Goal: Task Accomplishment & Management: Use online tool/utility

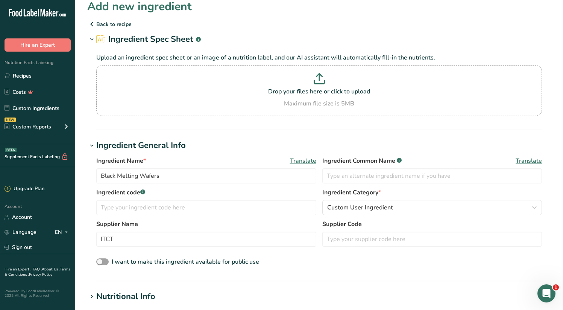
scroll to position [258, 0]
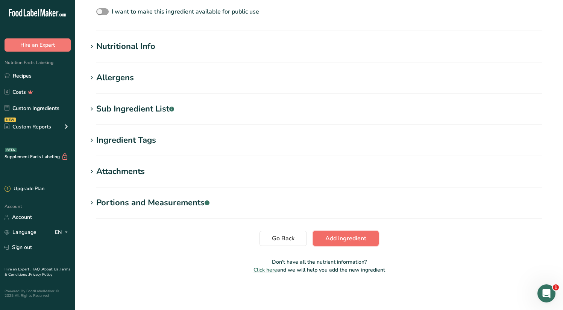
click at [362, 237] on span "Add ingredient" at bounding box center [346, 238] width 41 height 9
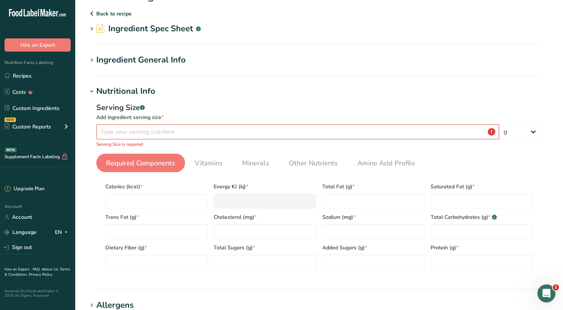
scroll to position [0, 0]
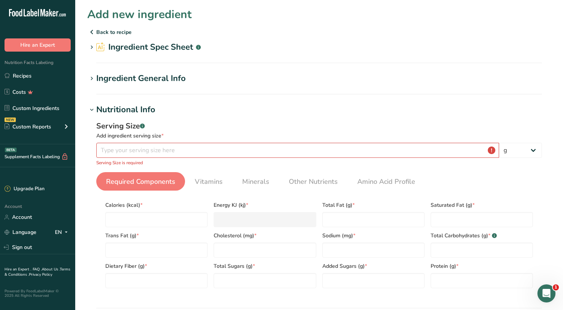
click at [111, 34] on p "Back to recipe" at bounding box center [319, 31] width 464 height 9
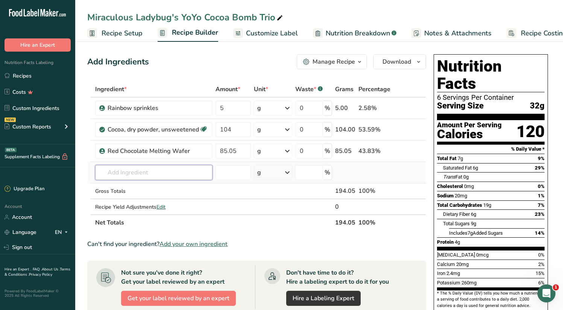
click at [142, 170] on input "text" at bounding box center [153, 172] width 117 height 15
click at [165, 176] on input "text" at bounding box center [153, 172] width 117 height 15
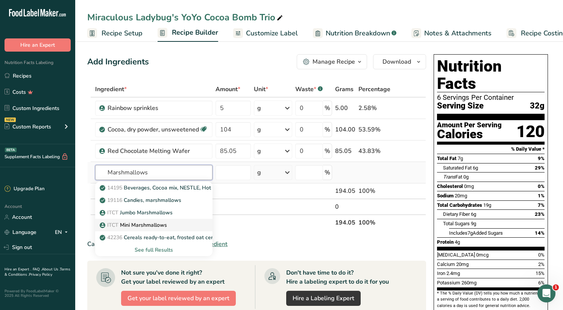
type input "Marshmallows"
click at [138, 222] on p "ITCT Mini Marshmallows" at bounding box center [134, 225] width 66 height 8
type input "Mini Marshmallows"
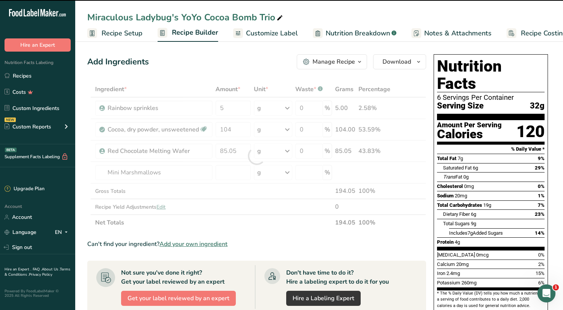
type input "0"
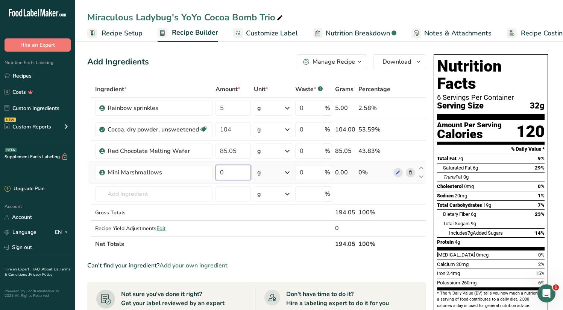
click at [218, 172] on input "0" at bounding box center [233, 172] width 35 height 15
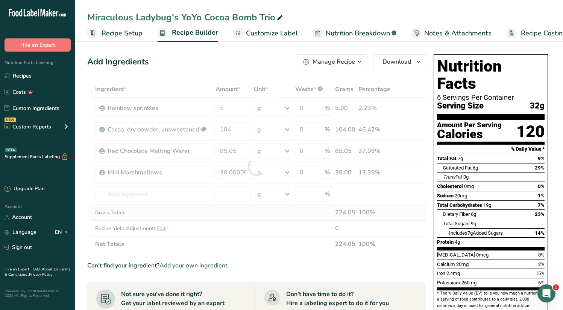
click at [236, 208] on div "Ingredient * Amount * Unit * Waste * .a-a{fill:#347362;}.b-a{fill:#fff;} Grams …" at bounding box center [256, 166] width 339 height 170
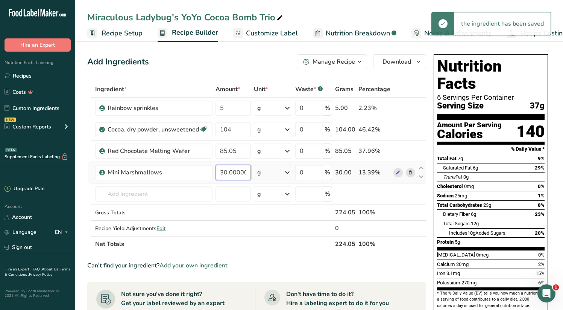
click at [230, 173] on input "30.000001" at bounding box center [233, 172] width 35 height 15
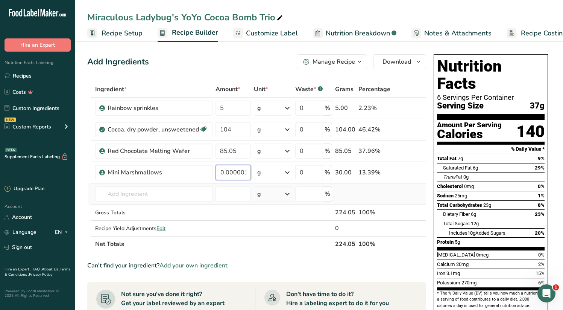
drag, startPoint x: 227, startPoint y: 172, endPoint x: 319, endPoint y: 184, distance: 92.6
click at [319, 184] on tbody "Rainbow sprinkles 5 g Weight Units g kg mg See more Volume Units l Volume units…" at bounding box center [257, 166] width 338 height 138
click at [232, 173] on input "30.000001" at bounding box center [233, 172] width 35 height 15
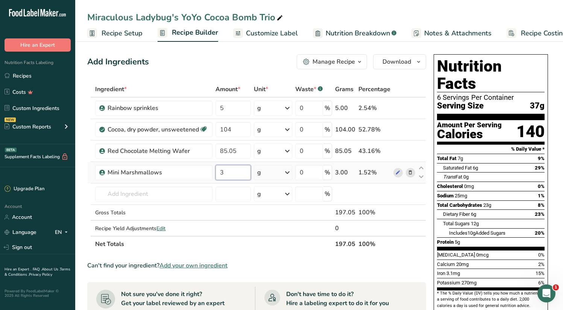
scroll to position [0, 0]
type input "30"
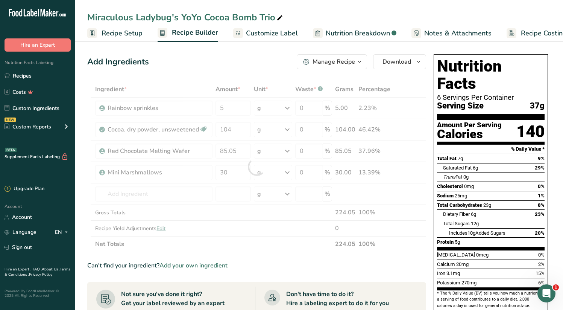
drag, startPoint x: 229, startPoint y: 208, endPoint x: 229, endPoint y: 213, distance: 4.5
click at [229, 211] on div "Ingredient * Amount * Unit * Waste * .a-a{fill:#347362;}.b-a{fill:#fff;} Grams …" at bounding box center [256, 166] width 339 height 170
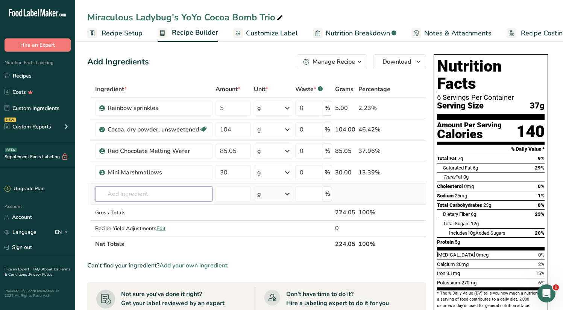
click at [148, 194] on input "text" at bounding box center [153, 193] width 117 height 15
type input "Wafer Paper"
click at [153, 206] on p "Edible Wafer Paper" at bounding box center [127, 209] width 53 height 8
type input "Edible Wafer Paper"
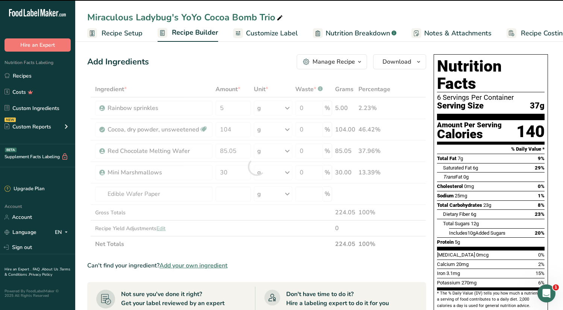
type input "0"
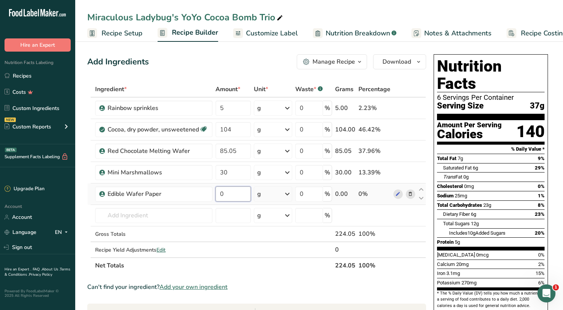
click at [237, 190] on input "0" at bounding box center [233, 193] width 35 height 15
type input "0.5"
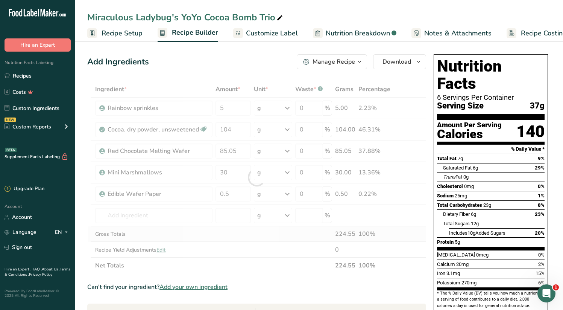
click at [289, 237] on div "Ingredient * Amount * Unit * Waste * .a-a{fill:#347362;}.b-a{fill:#fff;} Grams …" at bounding box center [256, 177] width 339 height 192
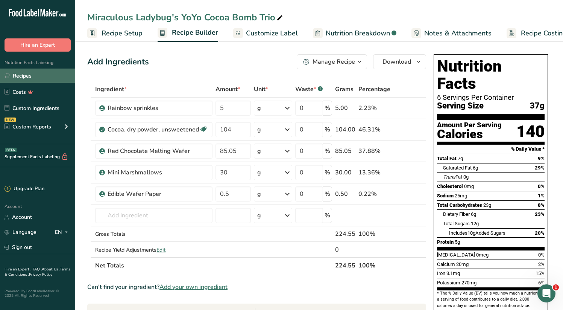
click at [21, 76] on link "Recipes" at bounding box center [37, 75] width 75 height 14
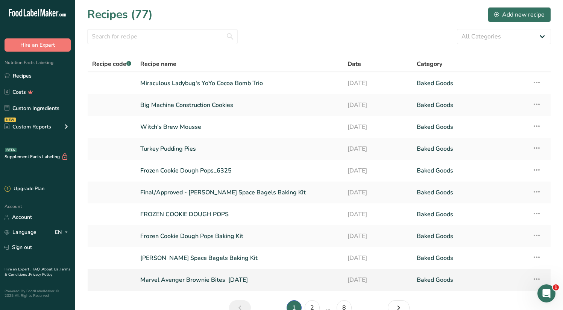
click at [184, 278] on link "Marvel Avenger Brownie Bites_[DATE]" at bounding box center [239, 280] width 198 height 16
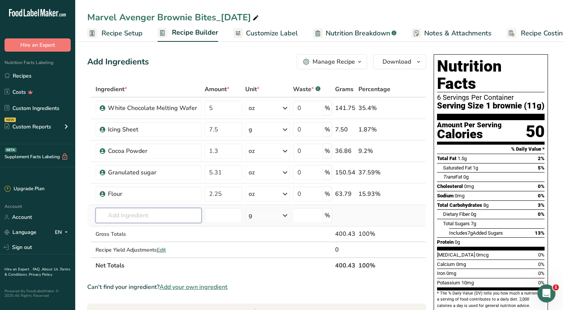
click at [140, 216] on input "text" at bounding box center [149, 215] width 106 height 15
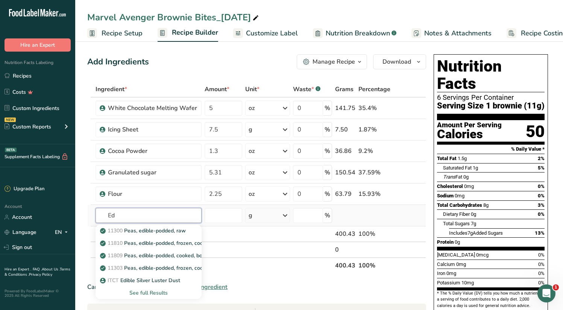
type input "E"
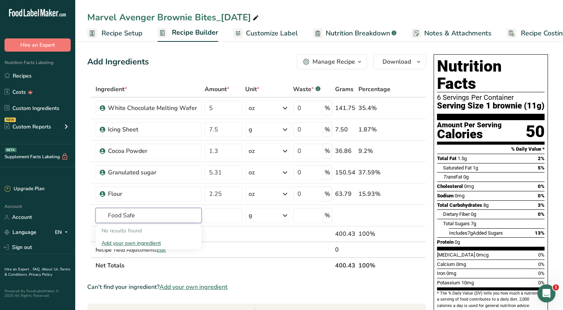
type input "Food Safe"
click at [125, 246] on div "Add your own ingredient" at bounding box center [149, 243] width 94 height 8
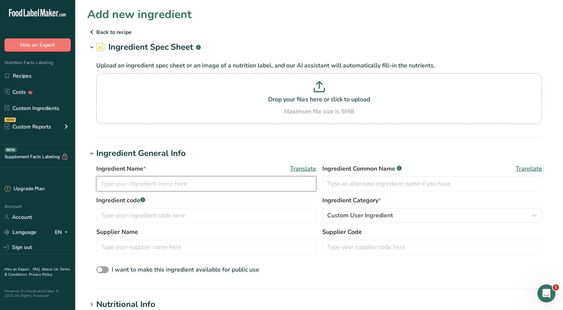
click at [122, 185] on input "text" at bounding box center [206, 183] width 220 height 15
type input "Edible Ink Pen"
type input "ITCT"
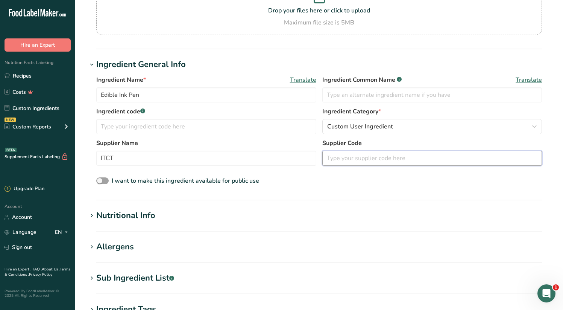
scroll to position [118, 0]
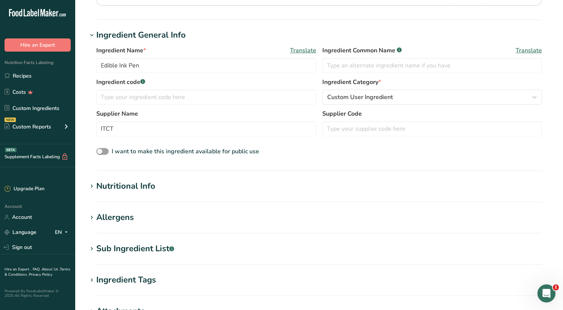
click at [92, 187] on icon at bounding box center [91, 186] width 7 height 11
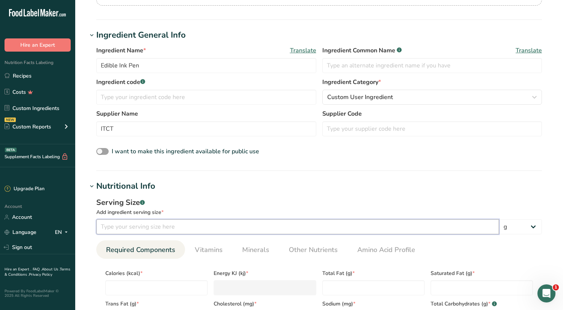
click at [123, 222] on input "number" at bounding box center [297, 226] width 403 height 15
type input "2"
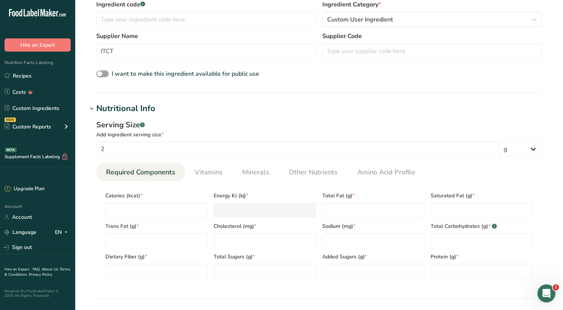
scroll to position [213, 0]
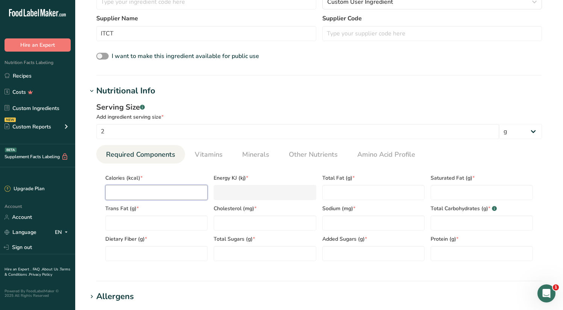
click at [133, 193] on input "number" at bounding box center [156, 192] width 102 height 15
type input "1"
type KJ "4.2"
type input "1"
type Fat "0"
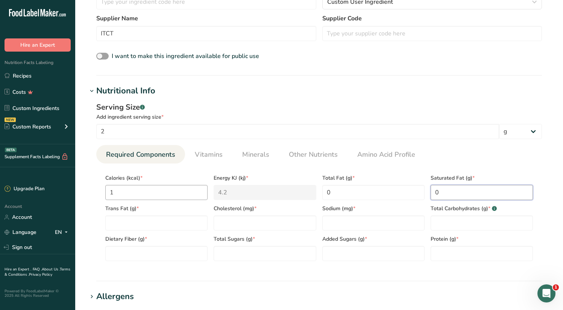
type Fat "0"
type input "0"
type input "5"
type Carbohydrates "0.2"
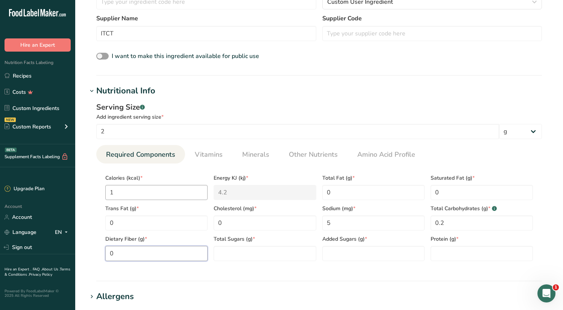
type Fiber "0"
type Sugars "0"
type input "0"
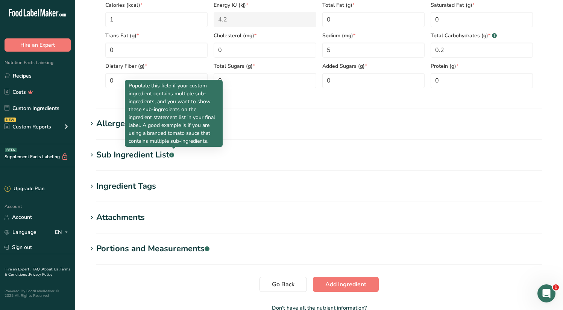
click at [93, 156] on icon at bounding box center [91, 155] width 7 height 11
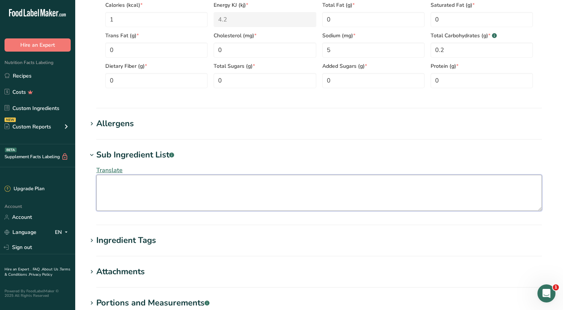
click at [116, 185] on textarea at bounding box center [319, 193] width 446 height 36
paste textarea "[MEDICAL_DATA] 79.7% E102(Yellow 4) 1% [MEDICAL_DATA] 18% [MEDICAL_DATA] 0.5% […"
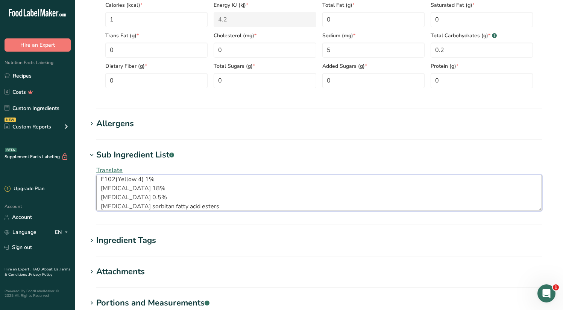
click at [142, 179] on textarea "[MEDICAL_DATA] 79.7% E102(Yellow 4) 1% [MEDICAL_DATA] 18% [MEDICAL_DATA] 0.5% […" at bounding box center [319, 193] width 446 height 36
click at [234, 185] on textarea "[MEDICAL_DATA], E102(Yellow 4), [MEDICAL_DATA] 18% [MEDICAL_DATA] 0.5% [MEDICAL…" at bounding box center [319, 193] width 446 height 36
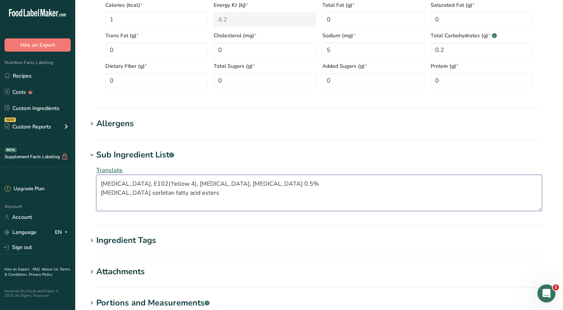
click at [284, 182] on textarea "[MEDICAL_DATA], E102(Yellow 4), [MEDICAL_DATA], [MEDICAL_DATA] 0.5% [MEDICAL_DA…" at bounding box center [319, 193] width 446 height 36
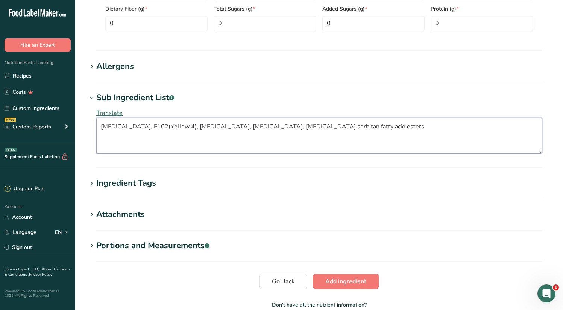
scroll to position [449, 0]
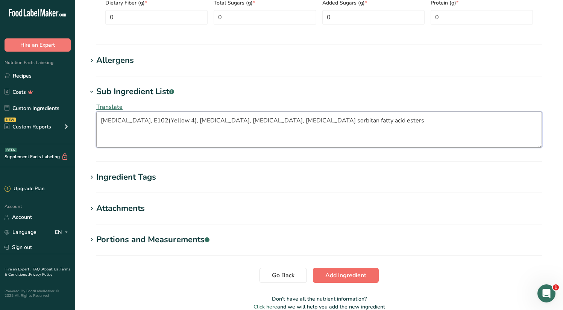
type textarea "[MEDICAL_DATA], E102(Yellow 4), [MEDICAL_DATA], [MEDICAL_DATA], [MEDICAL_DATA] …"
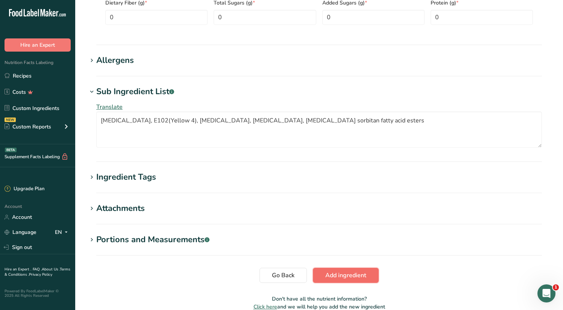
click at [351, 271] on span "Add ingredient" at bounding box center [346, 275] width 41 height 9
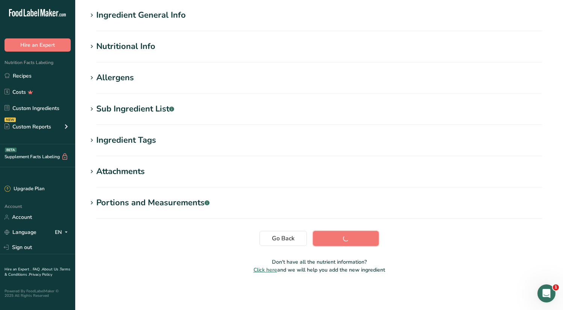
scroll to position [63, 0]
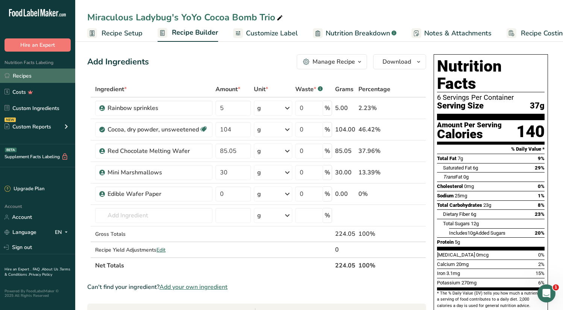
click at [16, 74] on link "Recipes" at bounding box center [37, 75] width 75 height 14
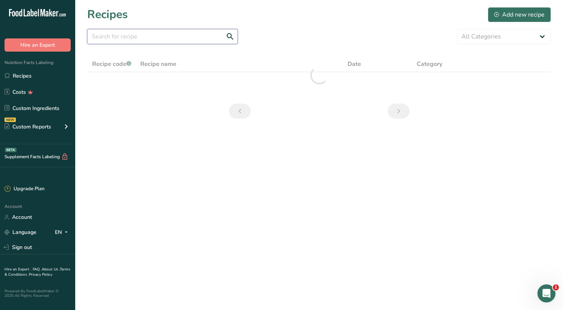
click at [147, 37] on input "text" at bounding box center [162, 36] width 151 height 15
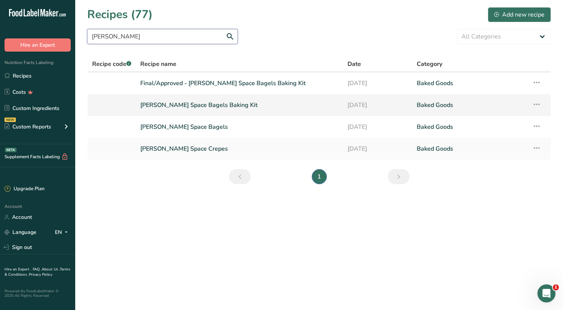
type input "elio"
click at [184, 103] on link "[PERSON_NAME] Space Bagels Baking Kit" at bounding box center [239, 105] width 198 height 16
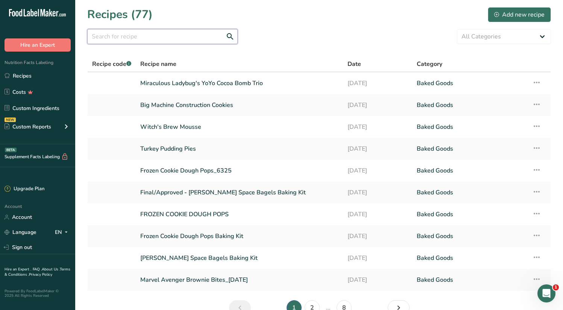
click at [166, 32] on input "text" at bounding box center [162, 36] width 151 height 15
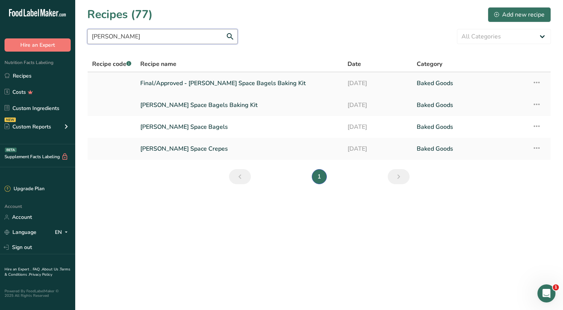
type input "elio"
click at [177, 85] on link "Final/Approved - [PERSON_NAME] Space Bagels Baking Kit" at bounding box center [239, 83] width 198 height 16
